Goal: Task Accomplishment & Management: Use online tool/utility

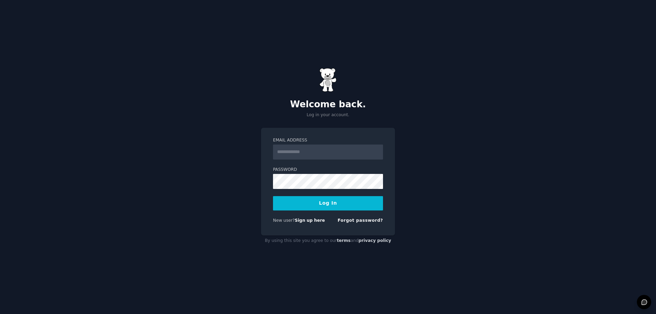
click at [307, 148] on input "Email Address" at bounding box center [328, 151] width 110 height 15
type input "**********"
click at [273, 196] on button "Log In" at bounding box center [328, 203] width 110 height 14
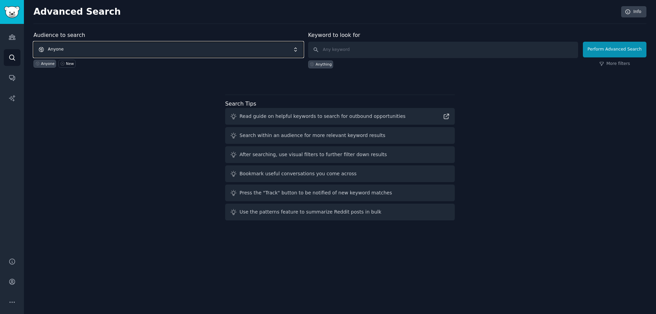
click at [87, 49] on span "Anyone" at bounding box center [168, 50] width 270 height 16
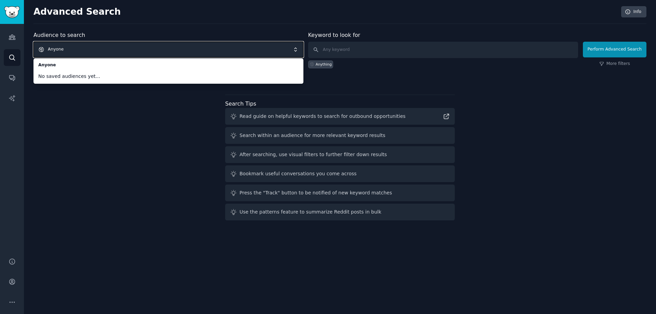
click at [121, 120] on div "Audience to search Anyone Anyone No saved audiences yet... Anyone New Keyword t…" at bounding box center [339, 127] width 613 height 192
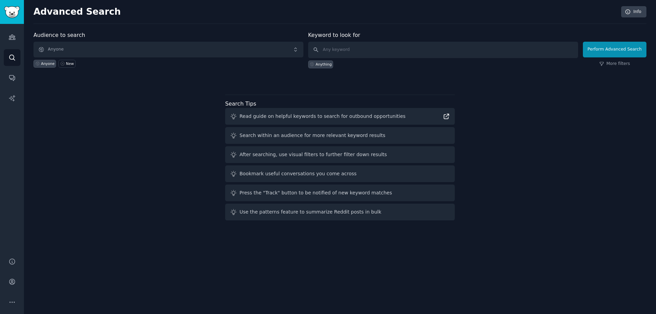
click at [444, 113] on icon at bounding box center [446, 116] width 7 height 7
